Goal: Find specific page/section: Find specific page/section

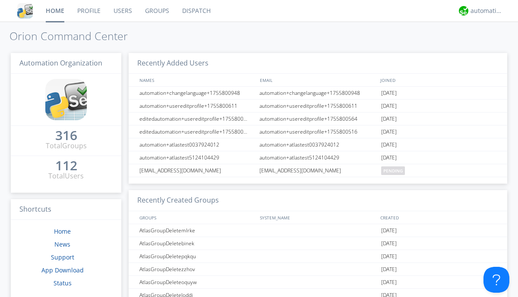
click at [196, 11] on link "Dispatch" at bounding box center [196, 11] width 41 height 22
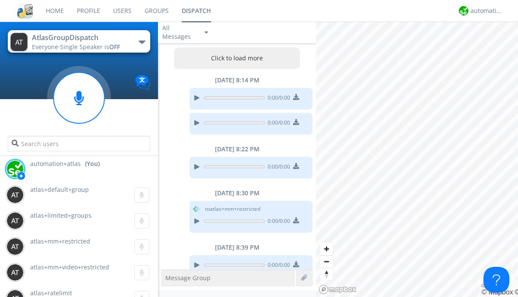
click at [235, 58] on button "Click to load more" at bounding box center [237, 58] width 127 height 22
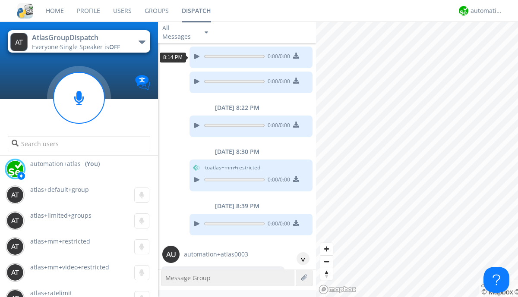
scroll to position [41, 0]
click at [300, 259] on div "^" at bounding box center [303, 259] width 13 height 13
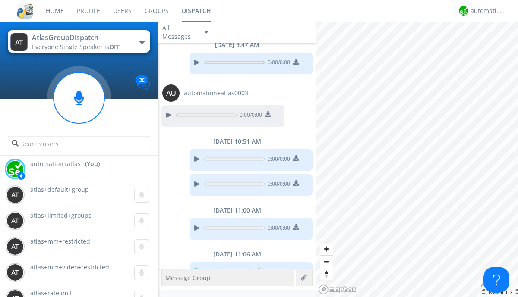
scroll to position [664, 0]
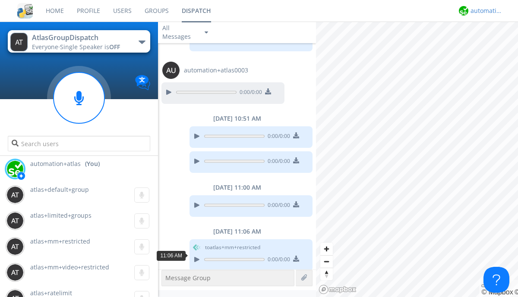
click at [484, 11] on div "automation+atlas" at bounding box center [487, 10] width 32 height 9
